Goal: Task Accomplishment & Management: Manage account settings

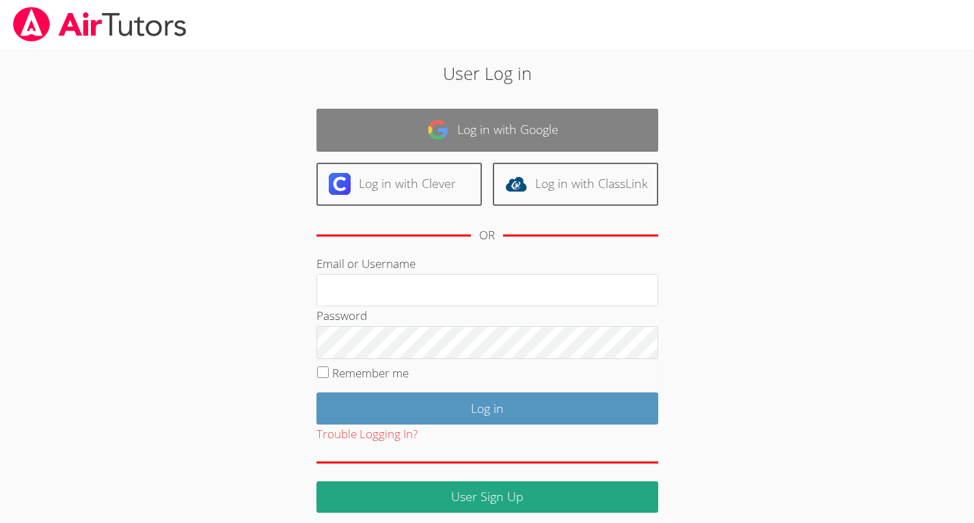
click at [537, 135] on link "Log in with Google" at bounding box center [488, 130] width 342 height 43
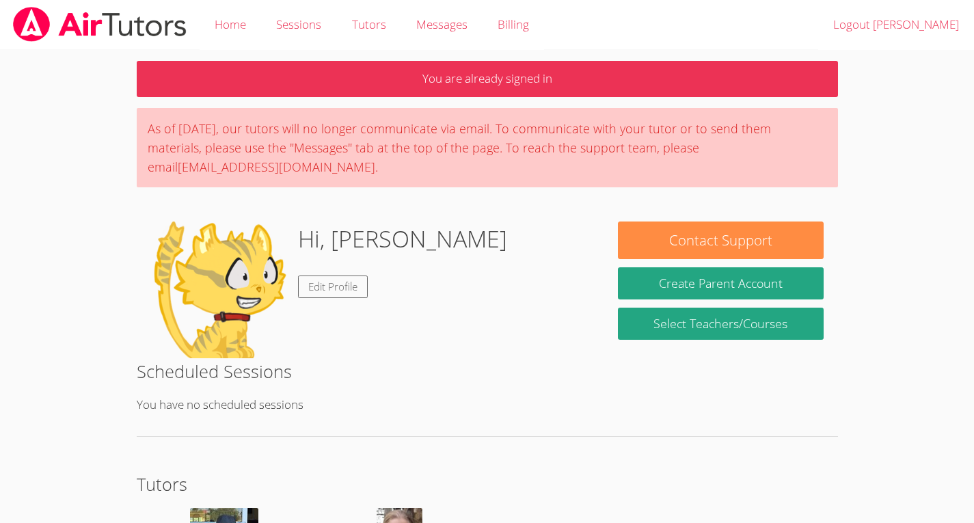
click at [798, 117] on div "As of Saturday, March 22nd, our tutors will no longer communicate via email. To…" at bounding box center [487, 147] width 701 height 79
click at [815, 124] on div "As of Saturday, March 22nd, our tutors will no longer communicate via email. To…" at bounding box center [487, 147] width 701 height 79
click at [318, 294] on link "Edit Profile" at bounding box center [333, 286] width 70 height 23
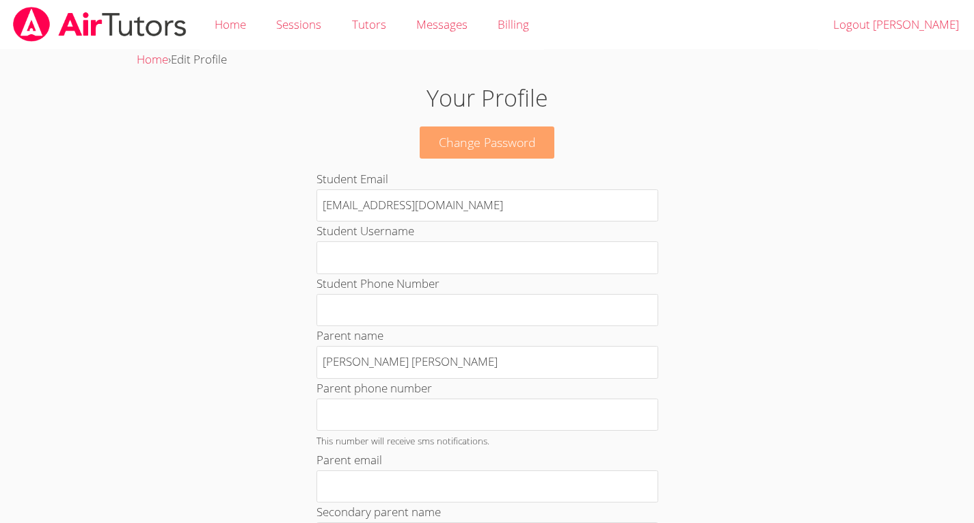
click at [515, 154] on link "Change Password" at bounding box center [487, 142] width 135 height 32
